Goal: Contribute content: Contribute content

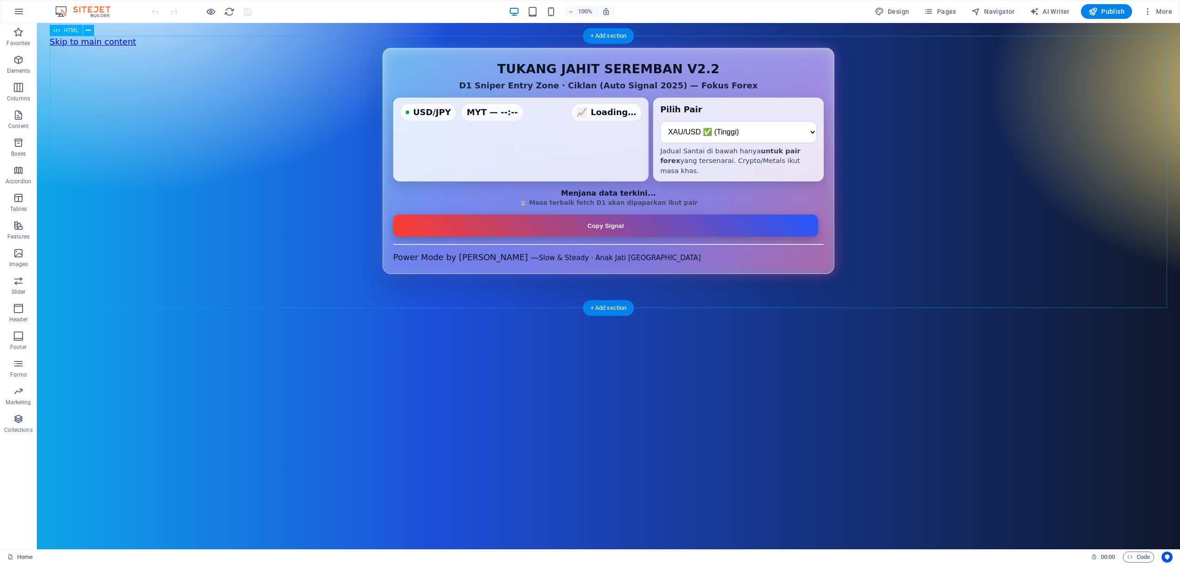
click at [931, 250] on div "D1 Sniper Entry Zone — Auto + Jadual Santai (Forex Only v2.2) TUKANG JAHIT SERE…" at bounding box center [608, 161] width 1117 height 226
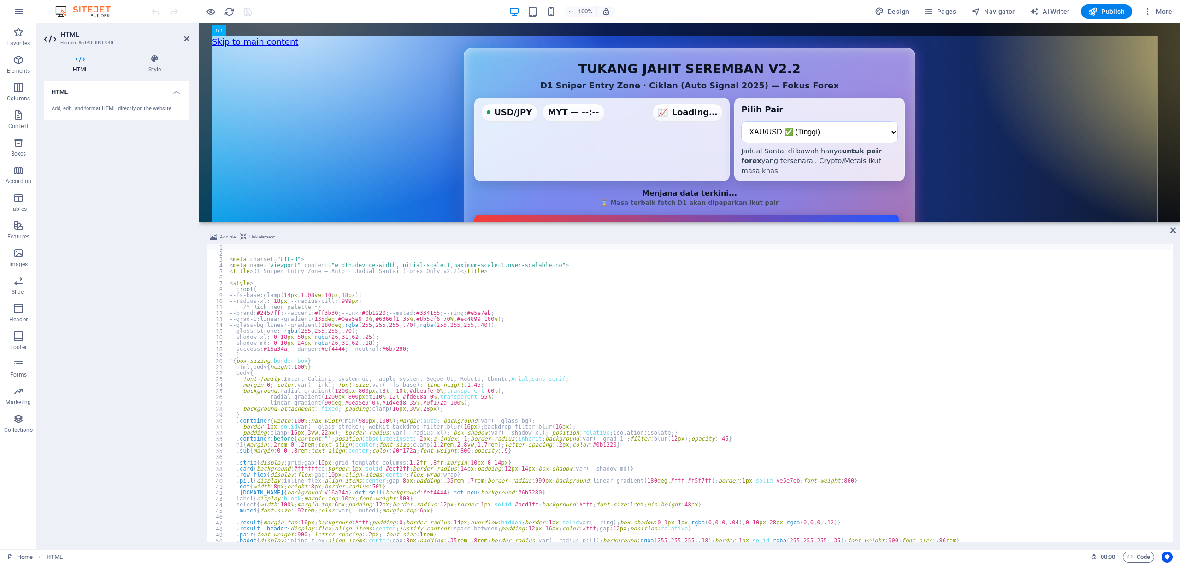
click at [880, 388] on div "< meta charset = "UTF-8" > < meta name = "viewport" content = "width=device-wid…" at bounding box center [699, 400] width 943 height 310
type textarea "margin:0; color:var(--ink); font-size:var(--fs-base); line-height:1.45;"
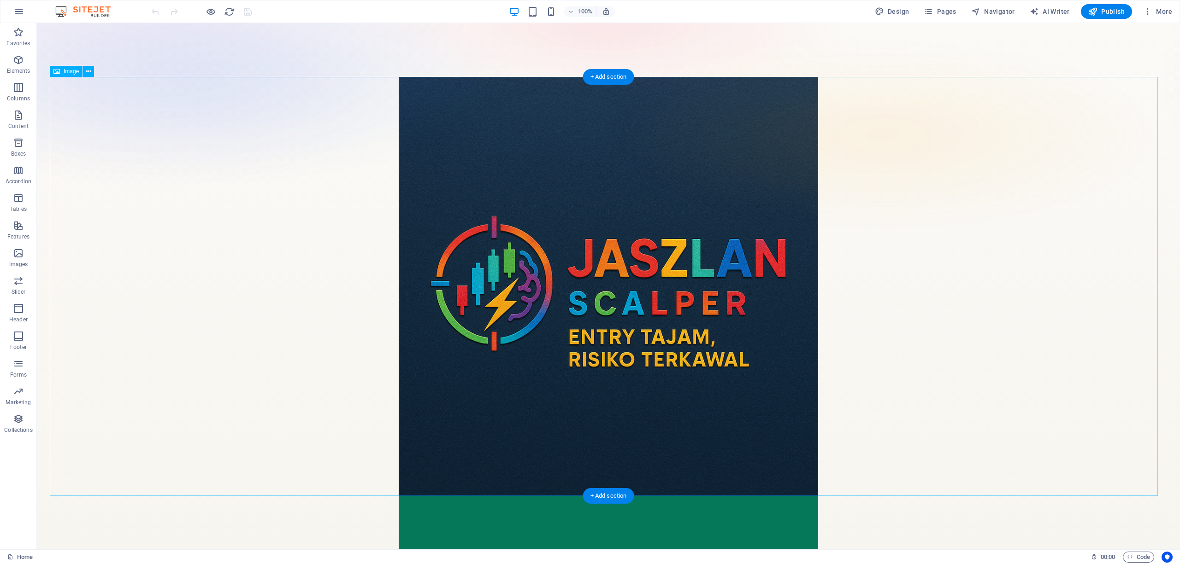
scroll to position [2061, 0]
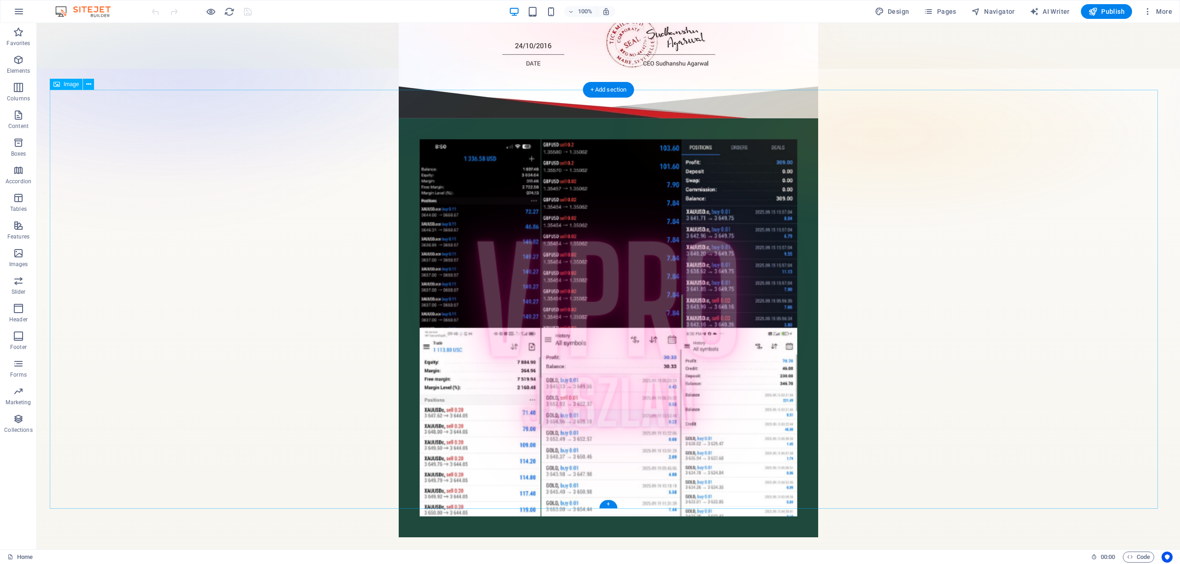
click at [938, 263] on figure at bounding box center [608, 327] width 1117 height 419
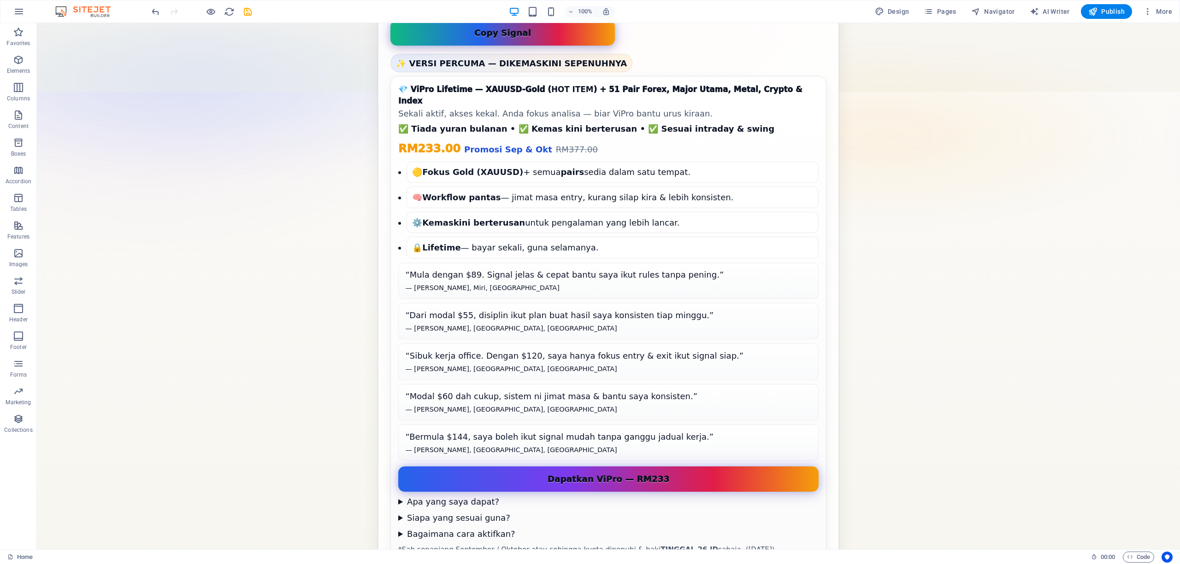
scroll to position [990, 0]
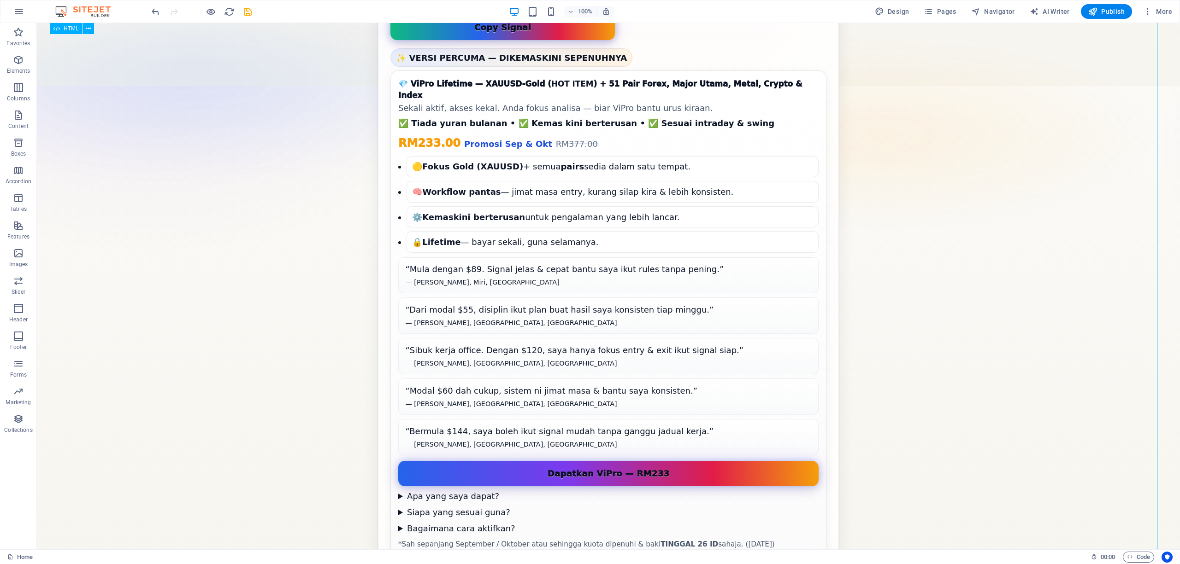
click at [935, 304] on div "ViPro Jaszlan — D1 Sniper Entry Zone (Auto) ⚡ Kelajuan signal • 🔒 Lifetime tanp…" at bounding box center [608, 316] width 1117 height 1149
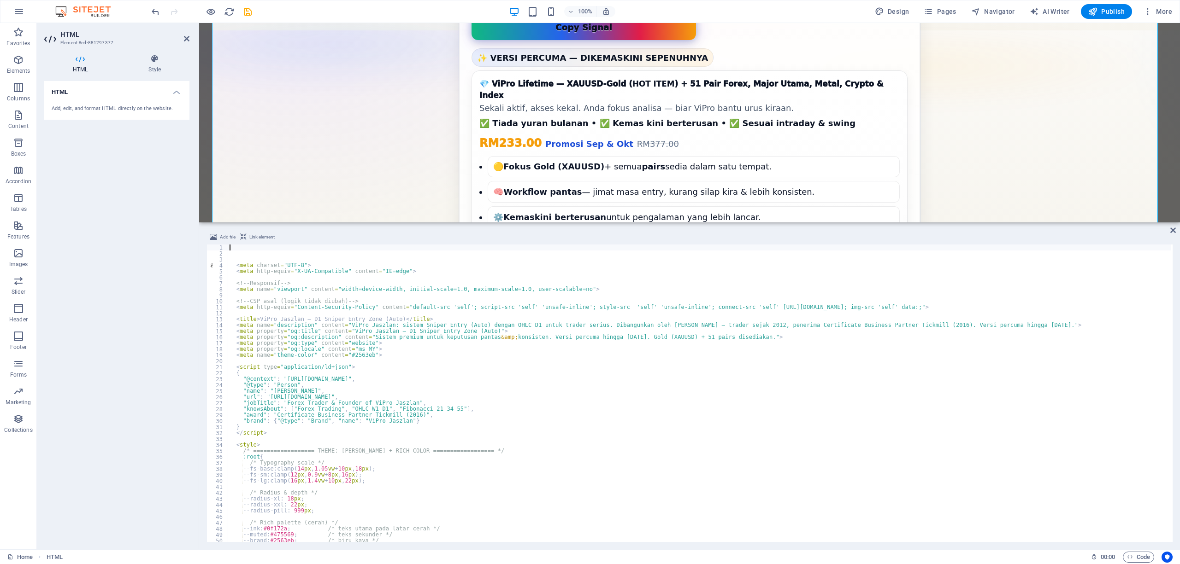
click at [786, 421] on div "< meta charset = "UTF-8" > < meta http-equiv = "X-UA-Compatible" content = "IE=…" at bounding box center [699, 400] width 943 height 310
type textarea ""brand": {"@type": "Brand", "name": "[PERSON_NAME]"}"
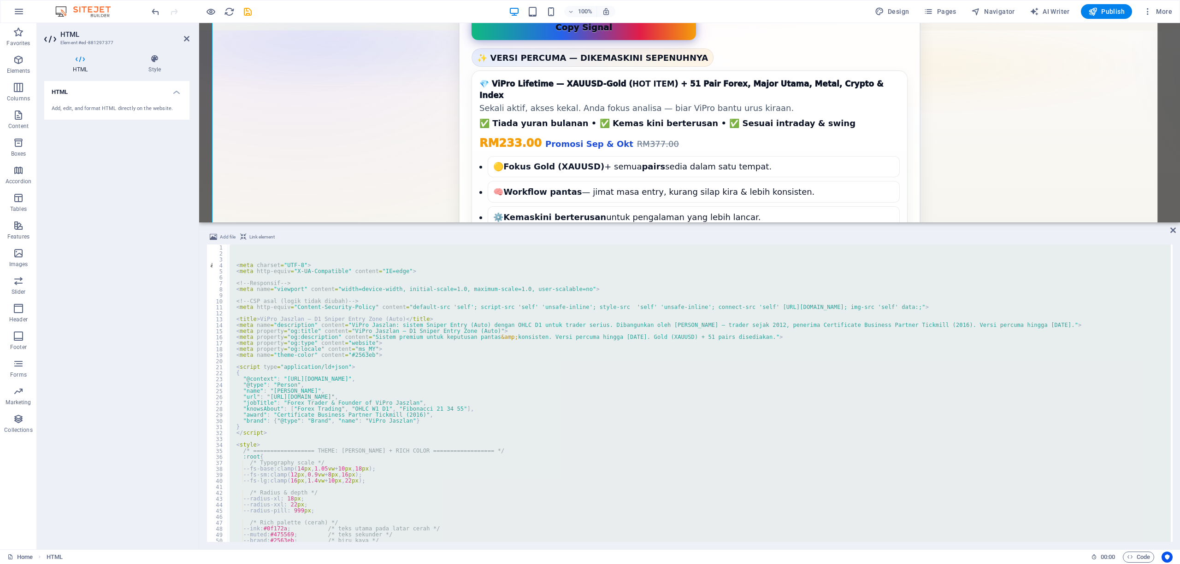
click at [1169, 230] on div "Add file Link element 1 2 3 4 5 6 7 8 9 10 11 12 13 14 15 16 17 18 19 20 21 22 …" at bounding box center [689, 386] width 981 height 325
click at [1001, 115] on div "ViPro Jaszlan — D1 Sniper Entry Zone (Auto) ⚡ Kelajuan signal • 🔒 Lifetime tanp…" at bounding box center [689, 316] width 955 height 1149
click at [1172, 232] on icon at bounding box center [1173, 230] width 6 height 7
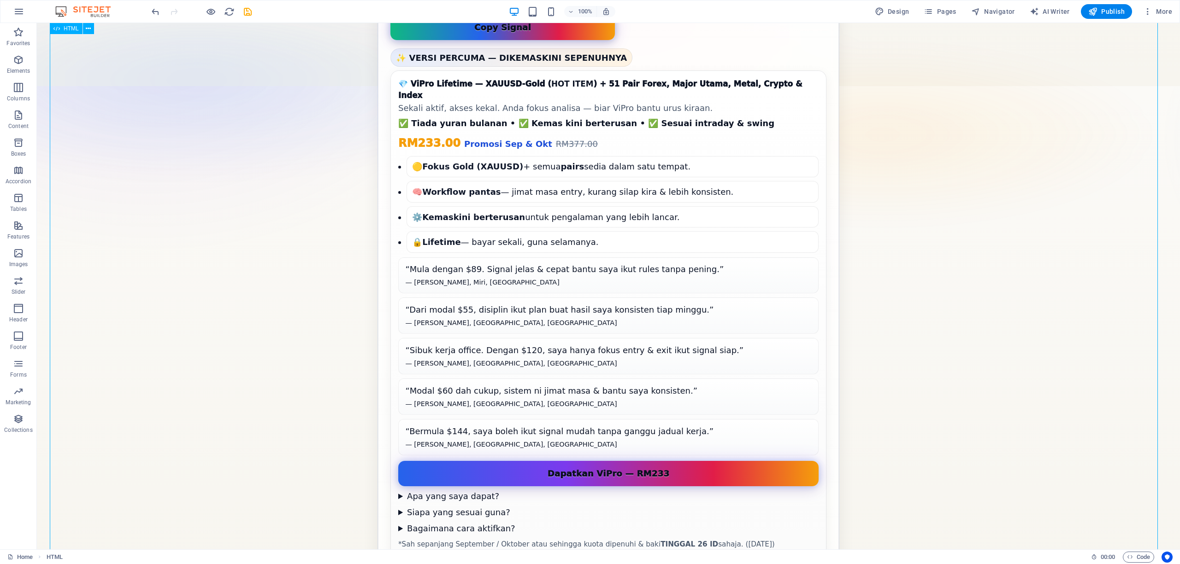
click at [942, 268] on div "ViPro Jaszlan — D1 Sniper Entry Zone (Auto) ⚡ Kelajuan signal • 🔒 Lifetime tanp…" at bounding box center [608, 316] width 1117 height 1149
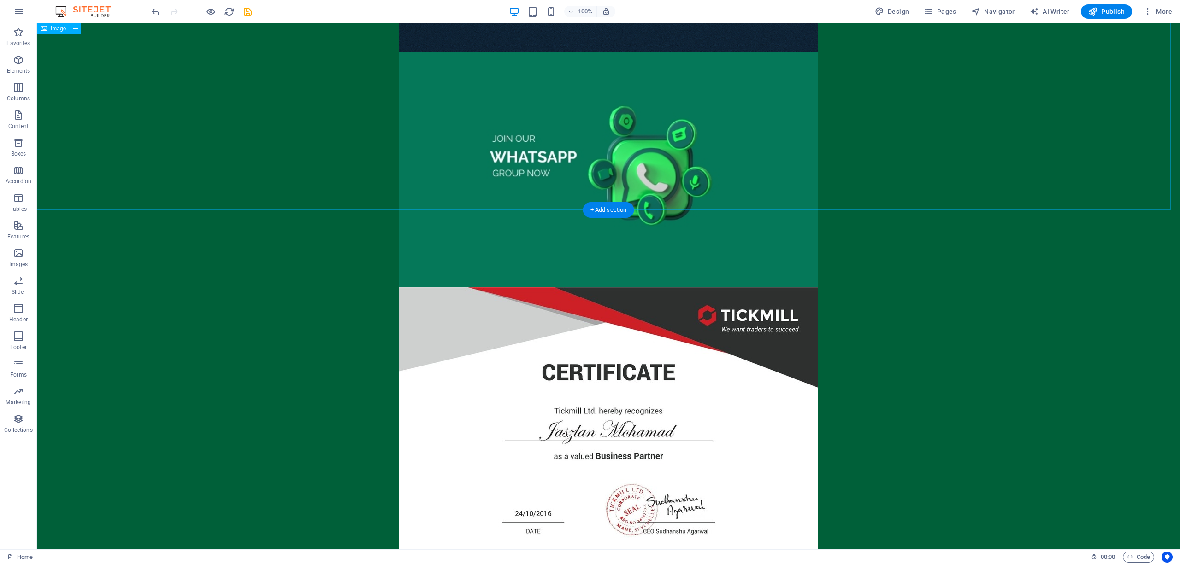
scroll to position [0, 0]
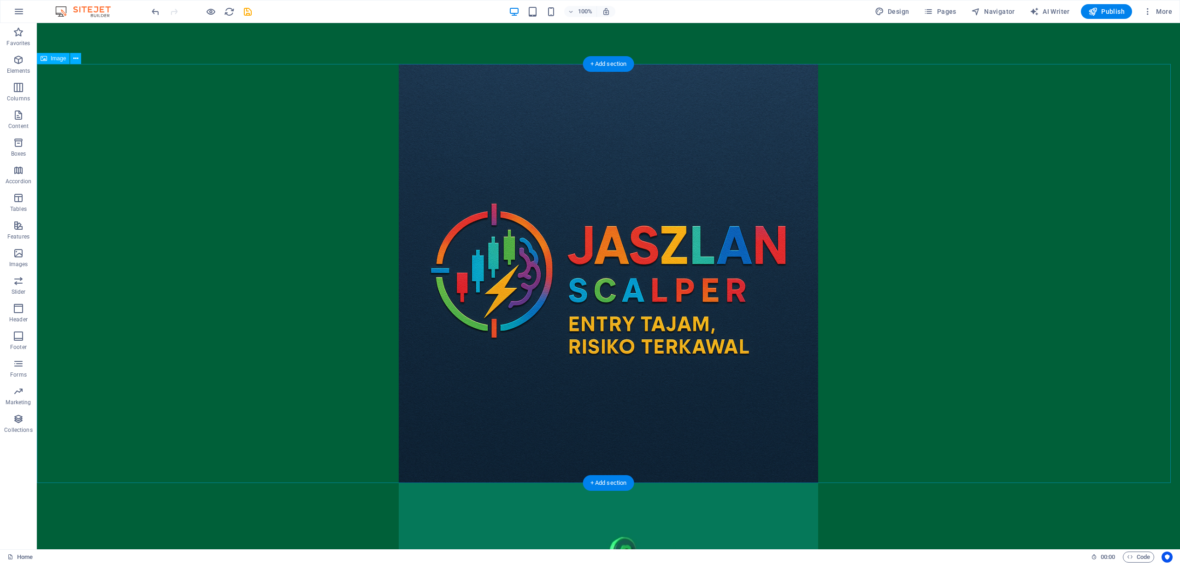
click at [600, 208] on figure at bounding box center [608, 273] width 1143 height 419
select select "px"
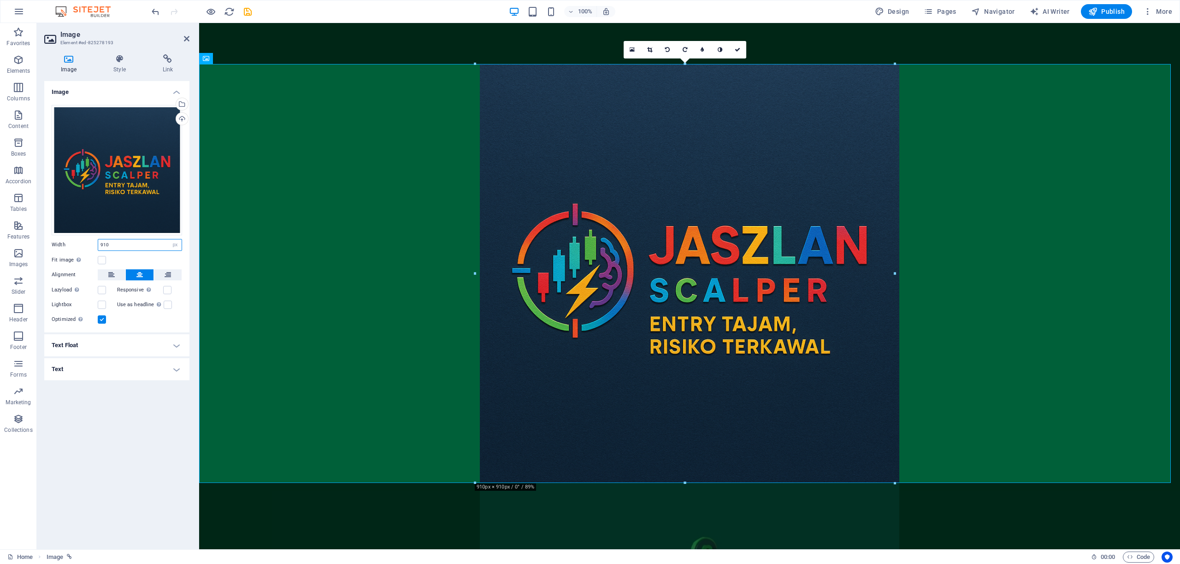
click at [148, 240] on input "910" at bounding box center [139, 245] width 83 height 11
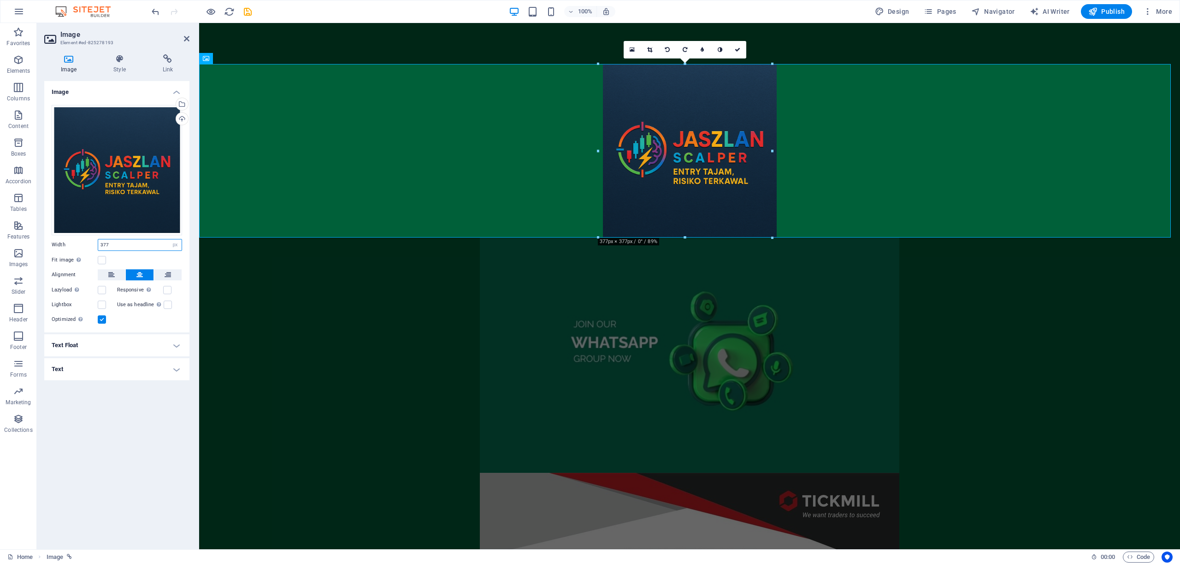
click at [112, 246] on input "377" at bounding box center [139, 245] width 83 height 11
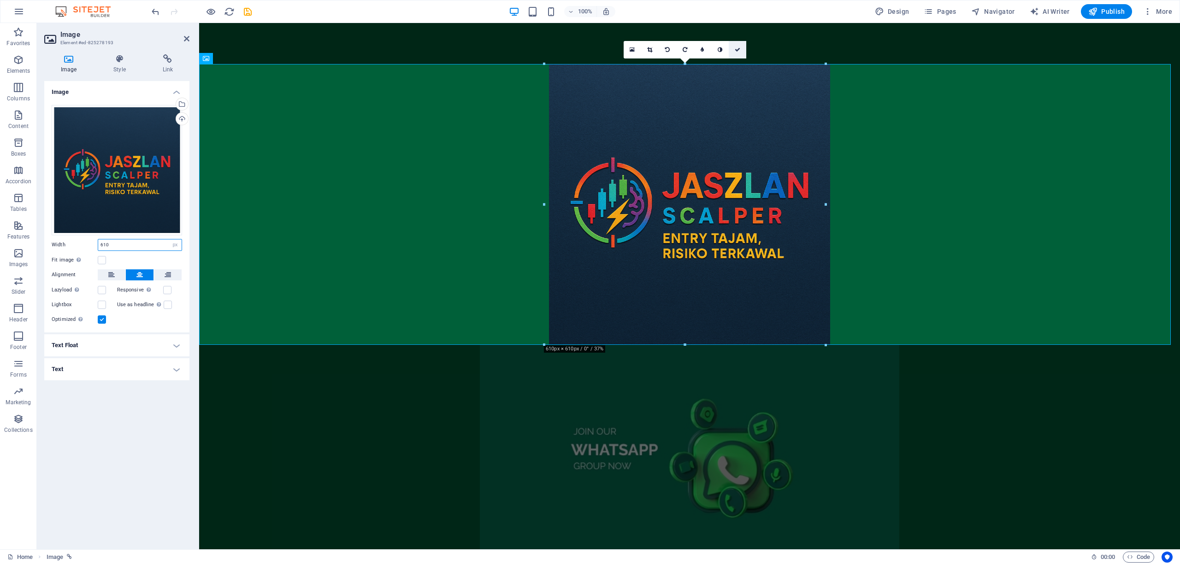
type input "610"
click at [736, 53] on link at bounding box center [737, 50] width 18 height 18
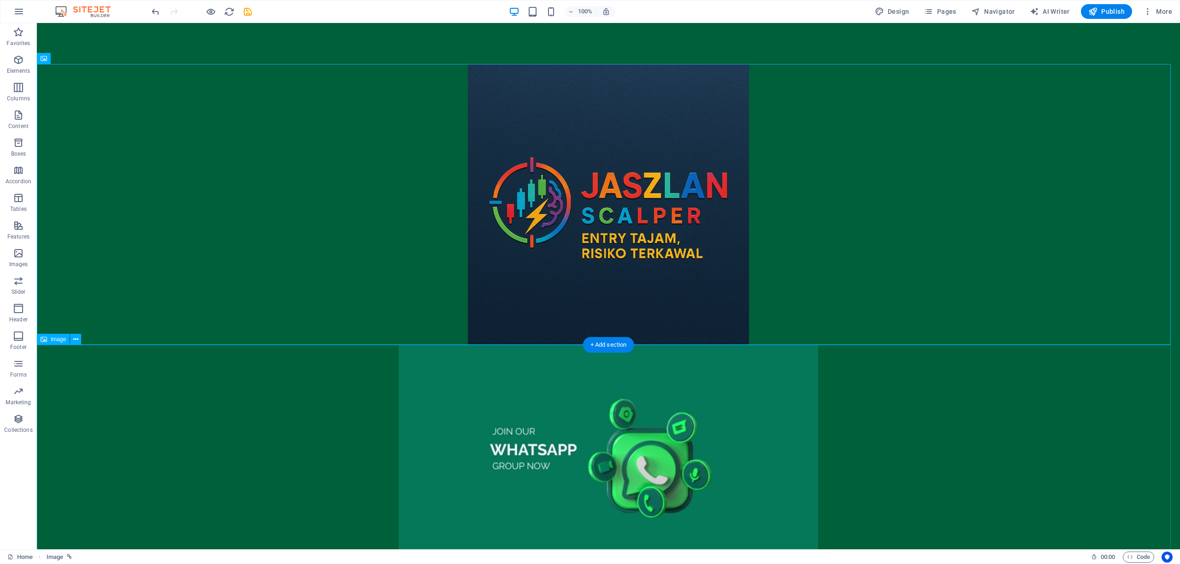
click at [705, 448] on figure at bounding box center [608, 462] width 1143 height 235
select select "px"
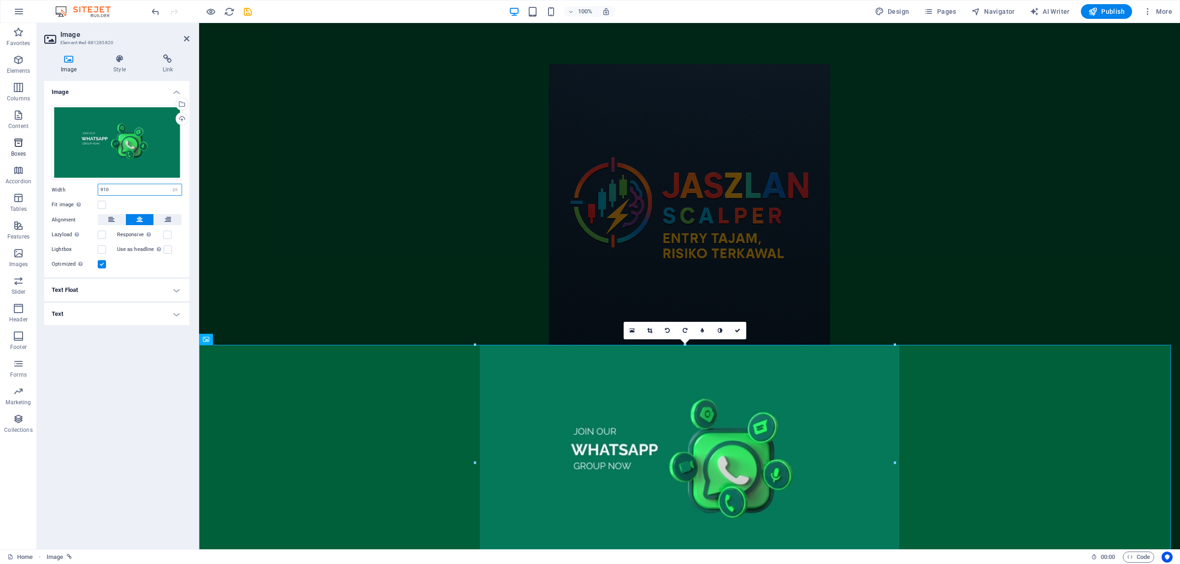
drag, startPoint x: 129, startPoint y: 149, endPoint x: 21, endPoint y: 152, distance: 108.8
click at [21, 152] on section "Favorites Elements Columns Content Boxes Accordion Tables Features Images Slide…" at bounding box center [590, 286] width 1180 height 527
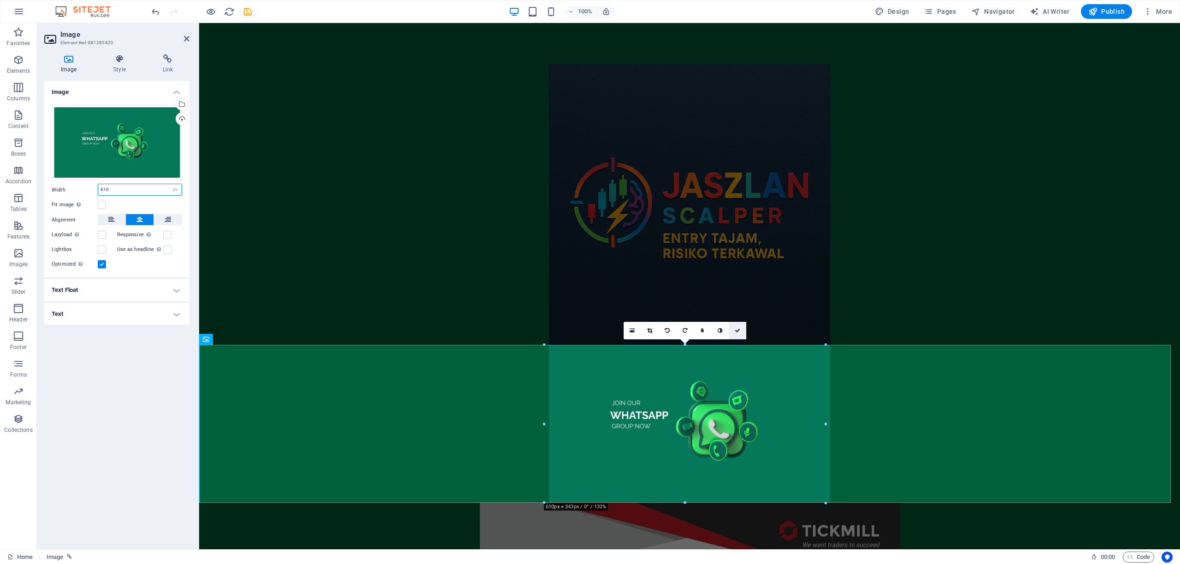
type input "610"
click at [740, 330] on icon at bounding box center [737, 331] width 6 height 6
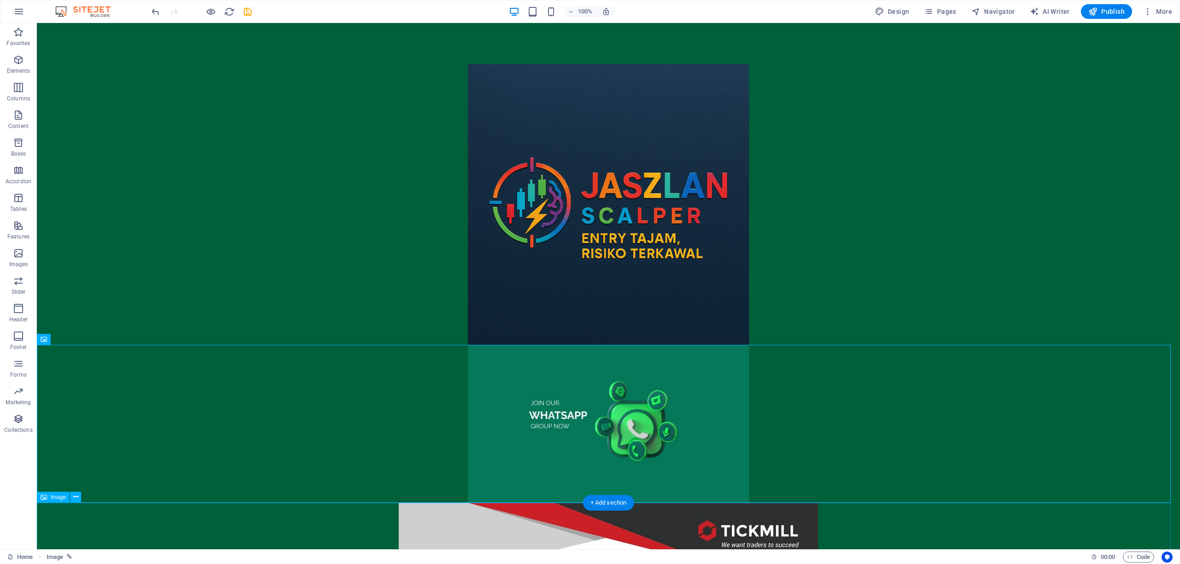
select select "px"
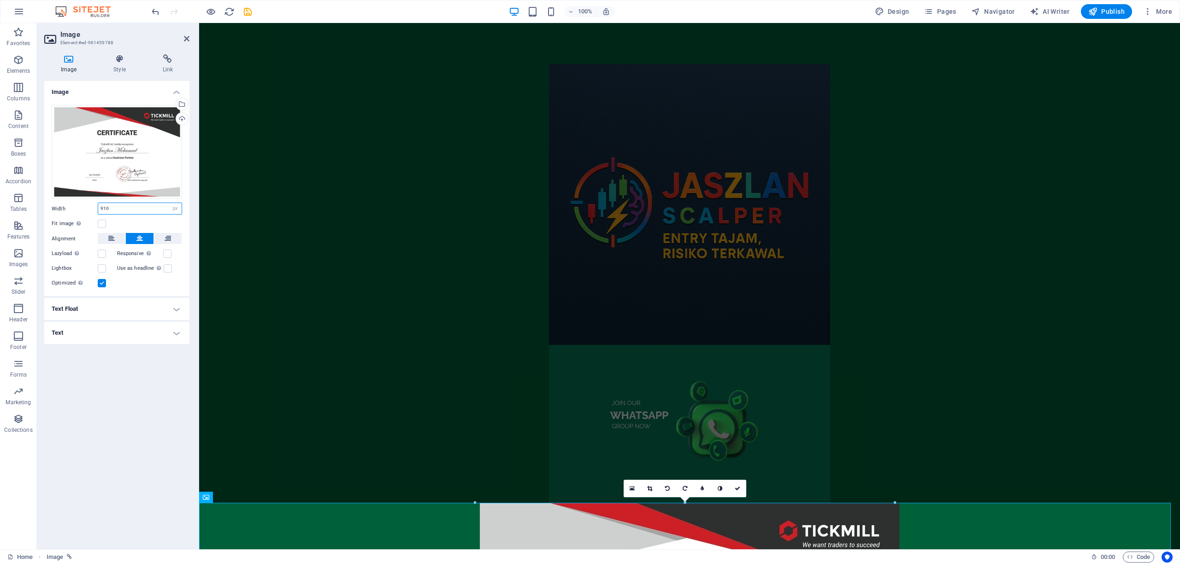
drag, startPoint x: 91, startPoint y: 152, endPoint x: 39, endPoint y: 153, distance: 52.5
click at [39, 153] on div "Image Style Link Image Drag files here, click to choose files or select files f…" at bounding box center [117, 298] width 160 height 503
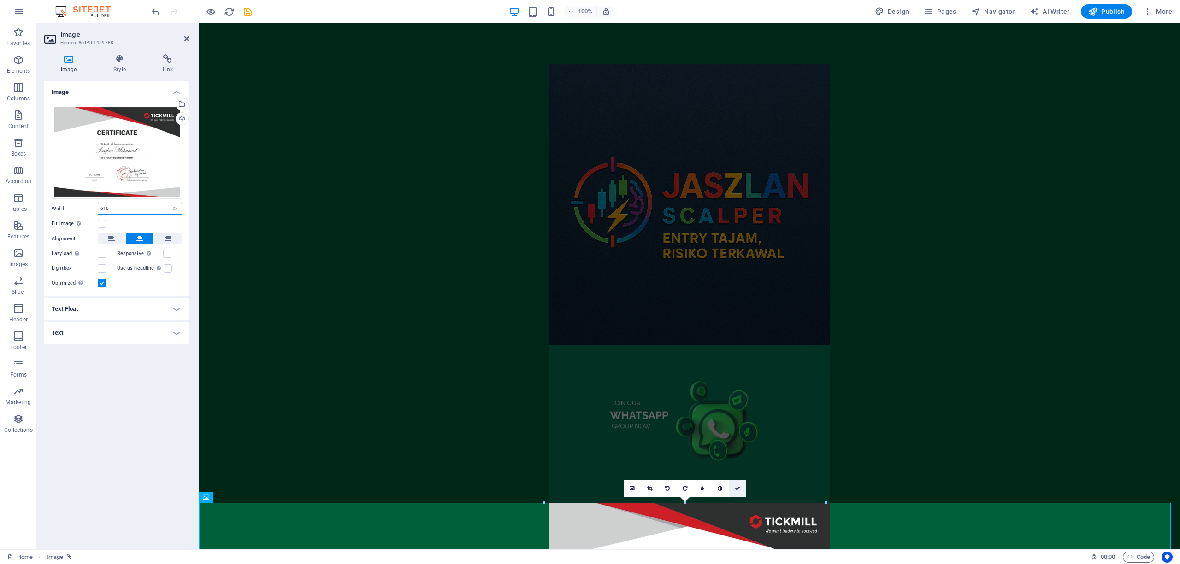
type input "610"
drag, startPoint x: 734, startPoint y: 487, endPoint x: 784, endPoint y: 390, distance: 108.8
click at [734, 487] on icon at bounding box center [737, 489] width 6 height 6
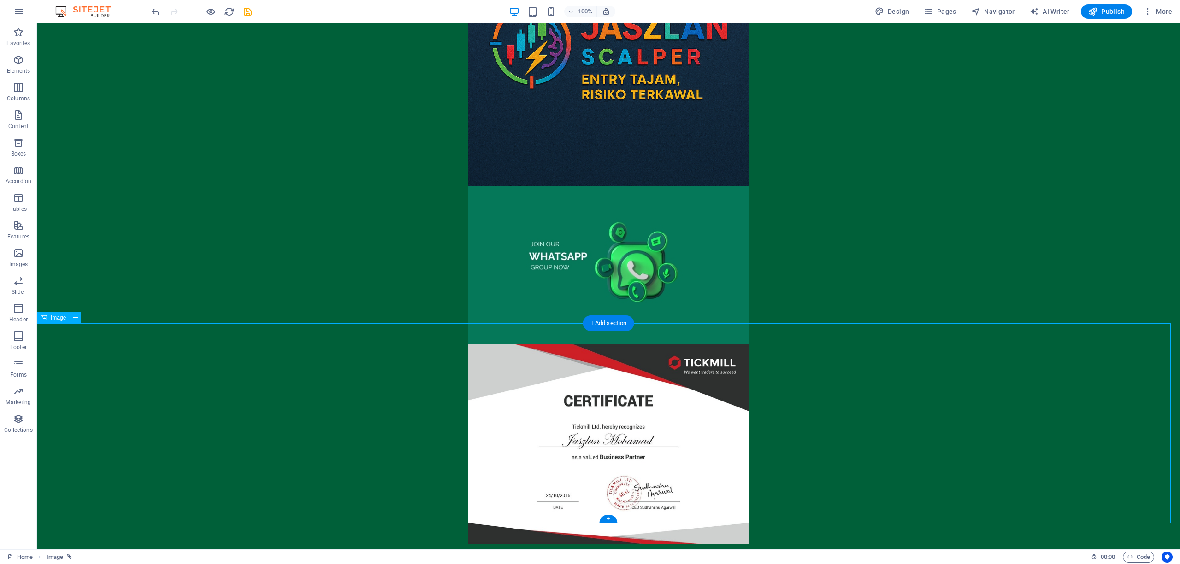
scroll to position [194, 0]
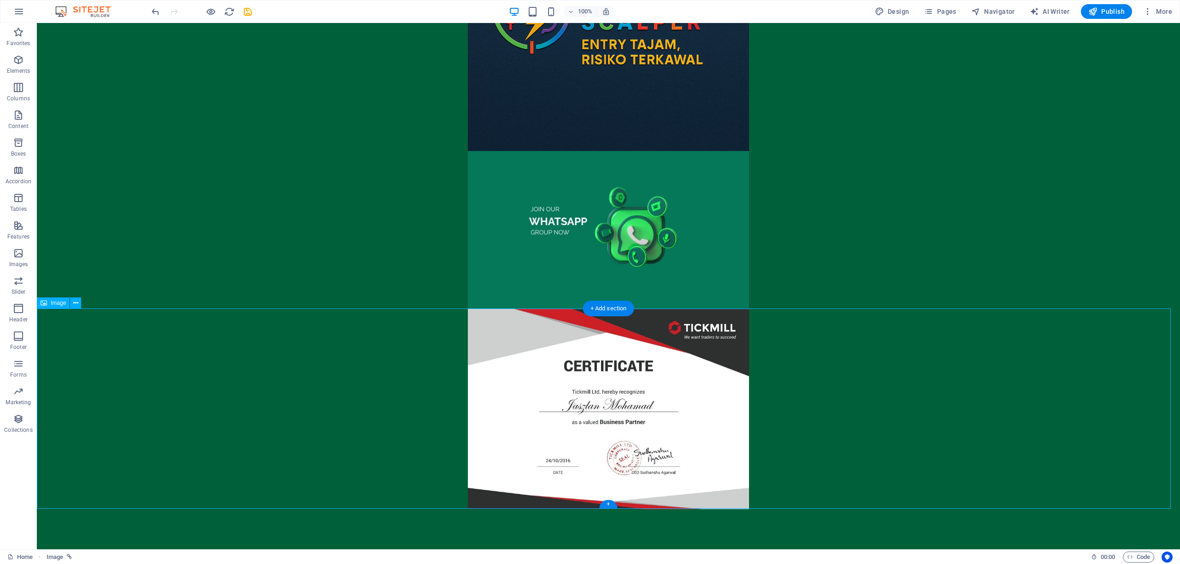
click at [585, 408] on figure at bounding box center [608, 409] width 1143 height 200
click at [1104, 8] on span "Publish" at bounding box center [1106, 11] width 36 height 9
